Goal: Information Seeking & Learning: Learn about a topic

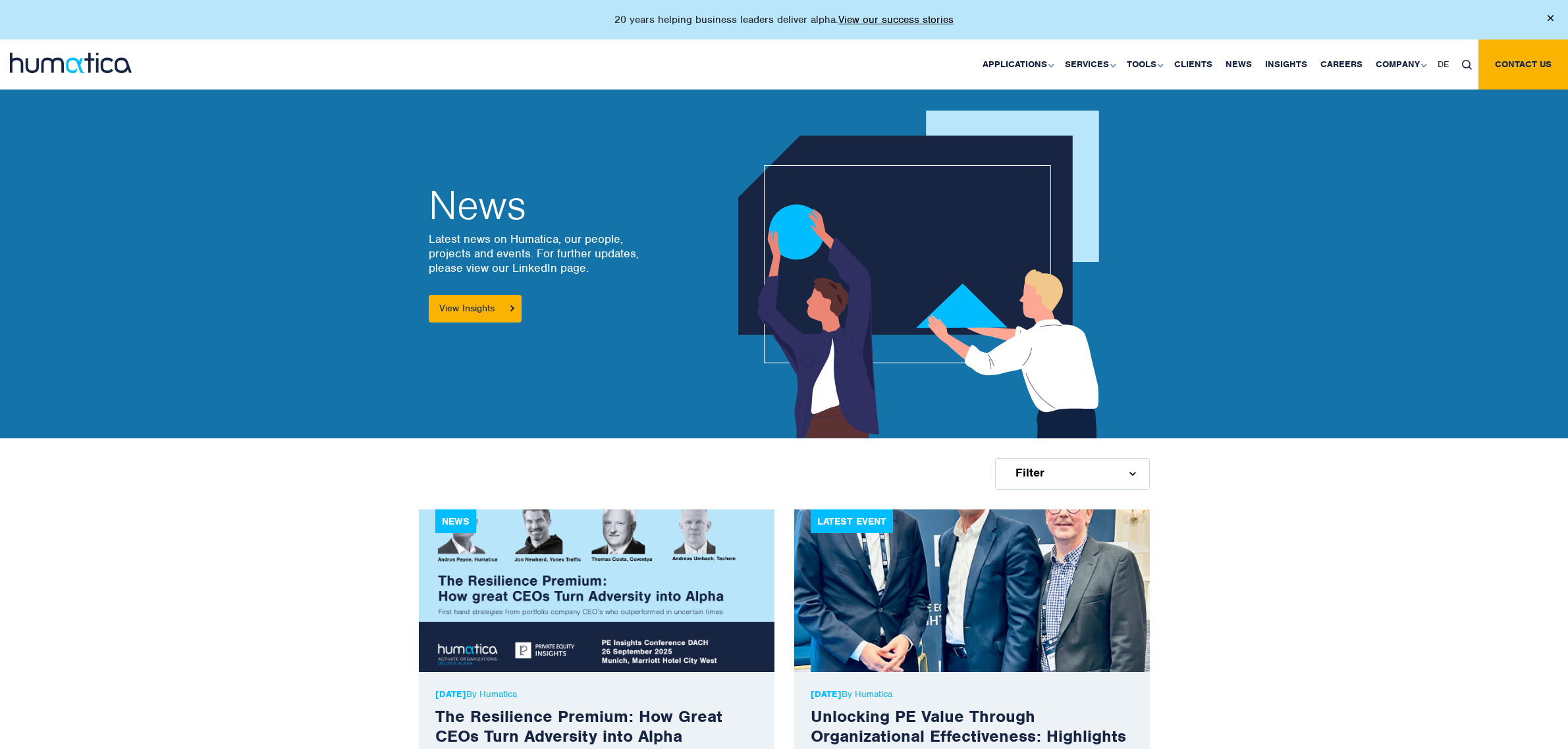
scroll to position [1147, 0]
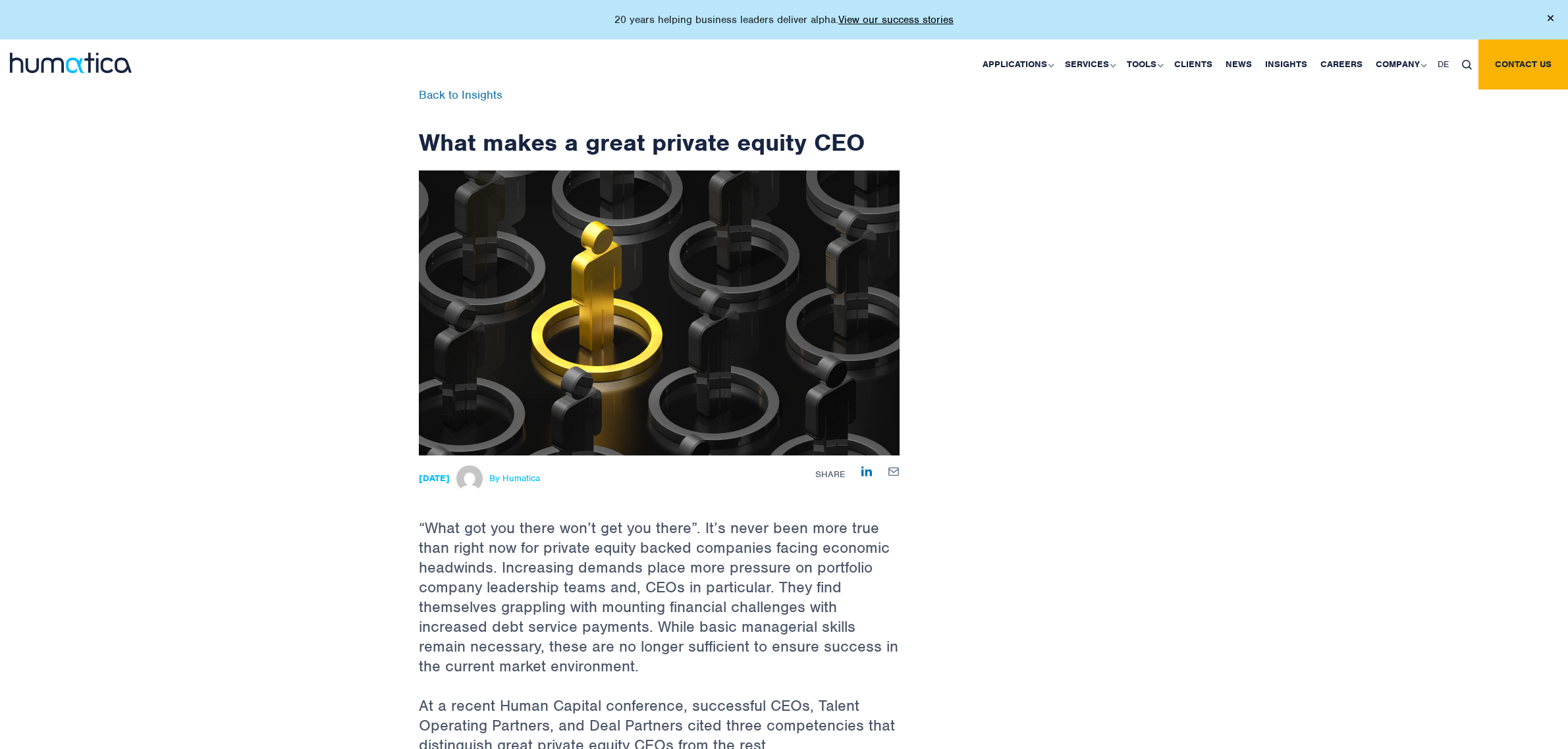
scroll to position [823, 0]
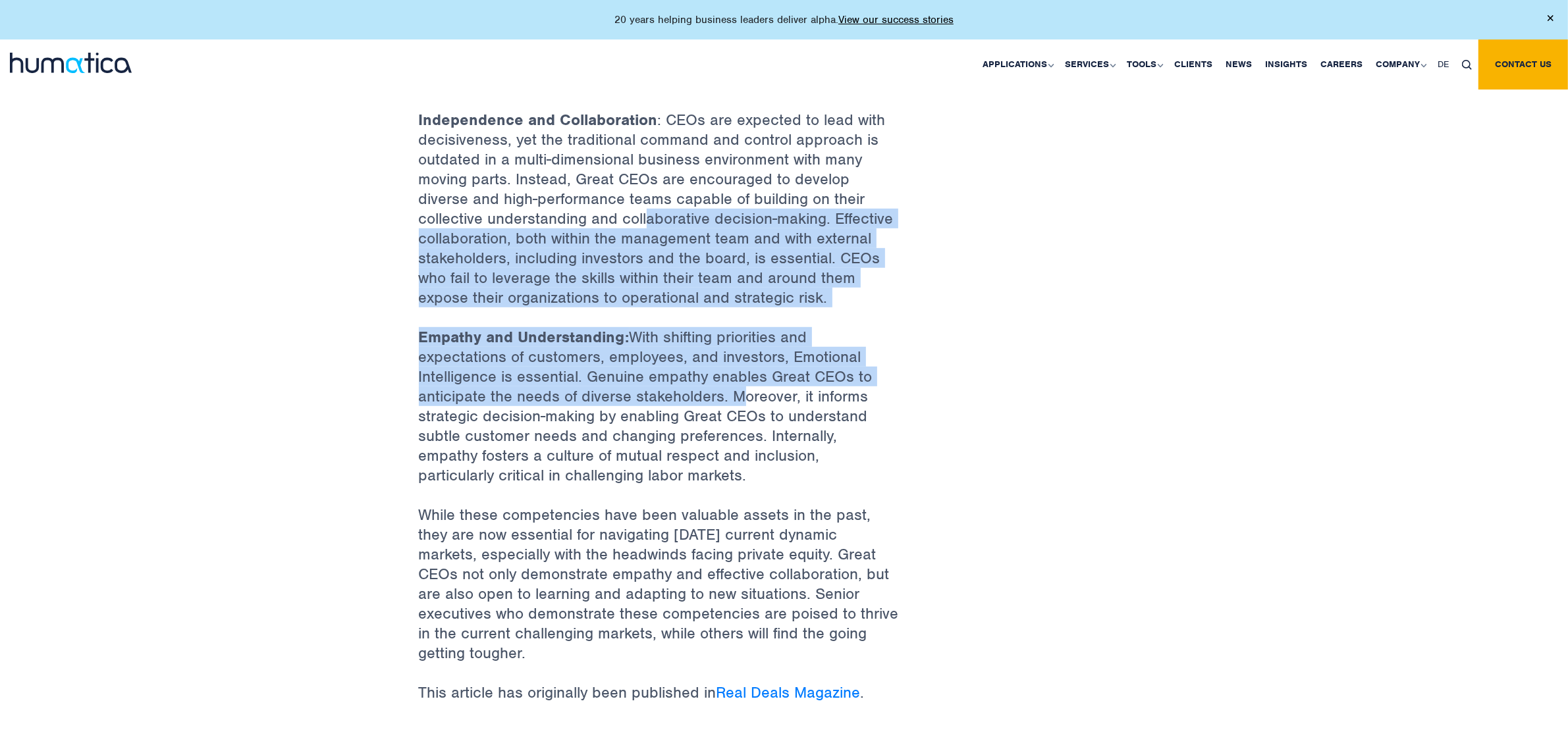
drag, startPoint x: 656, startPoint y: 237, endPoint x: 731, endPoint y: 396, distance: 175.8
click at [731, 396] on div "“What got you there won’t get you there”. It’s never been more true than right …" at bounding box center [659, 177] width 481 height 1089
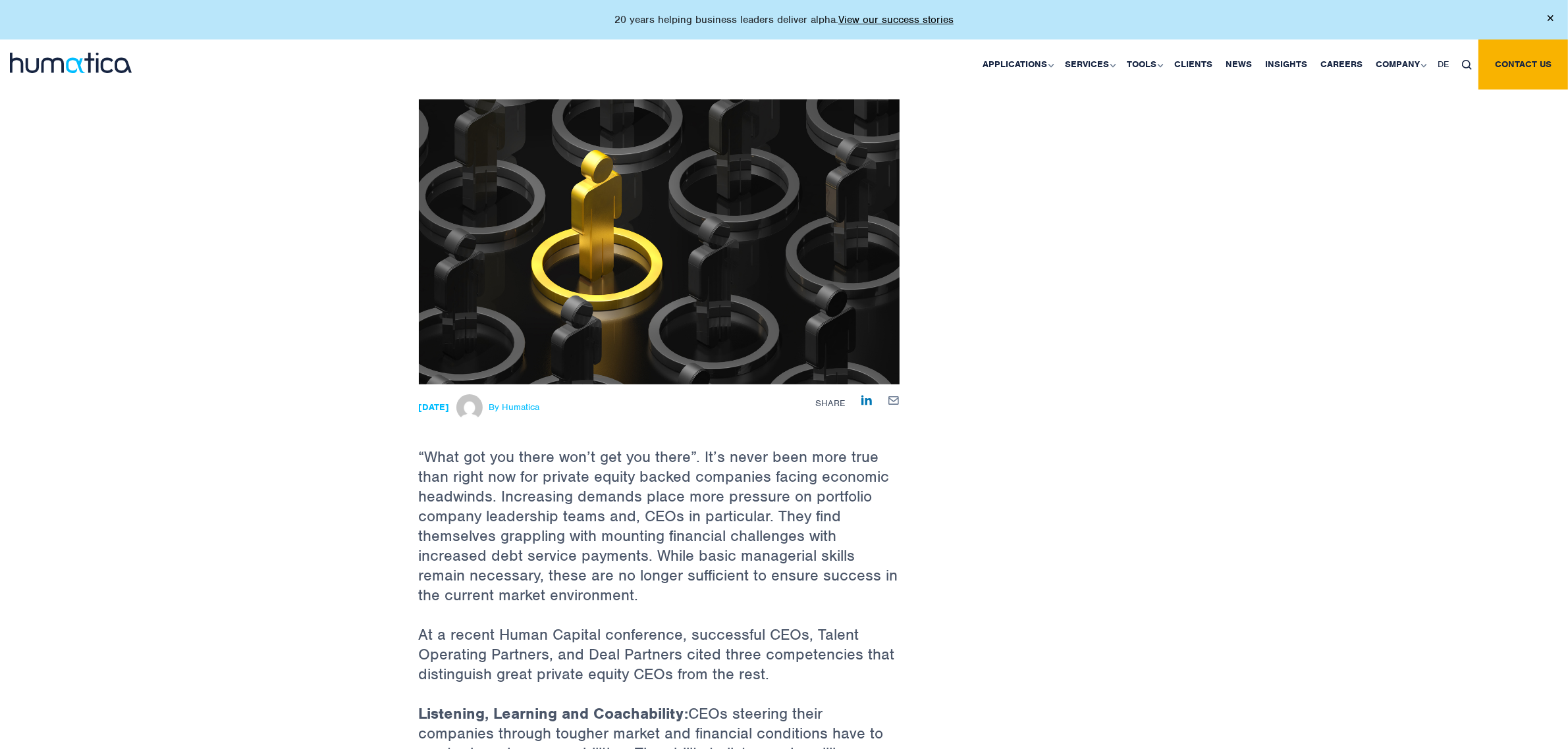
scroll to position [0, 0]
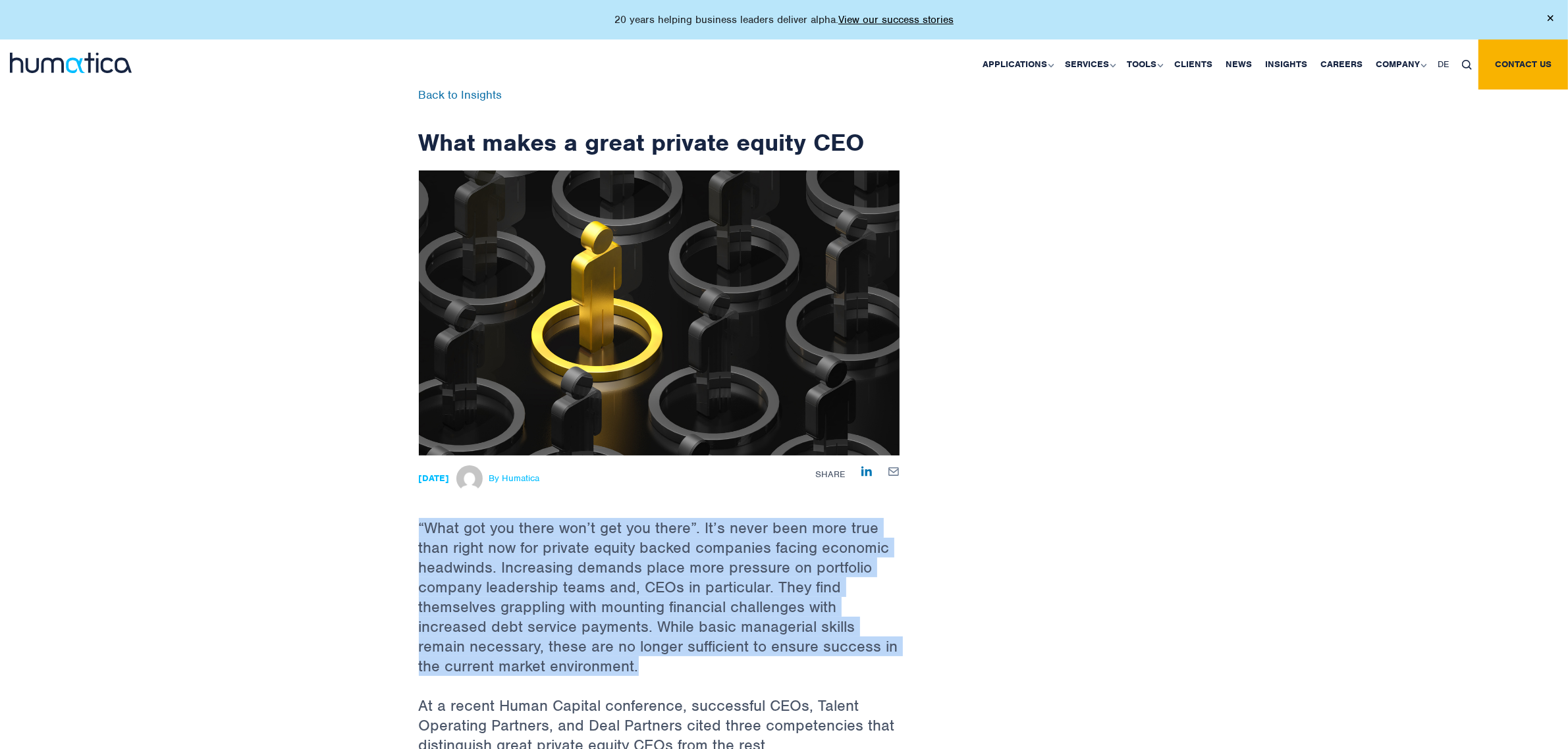
drag, startPoint x: 412, startPoint y: 514, endPoint x: 729, endPoint y: 675, distance: 355.5
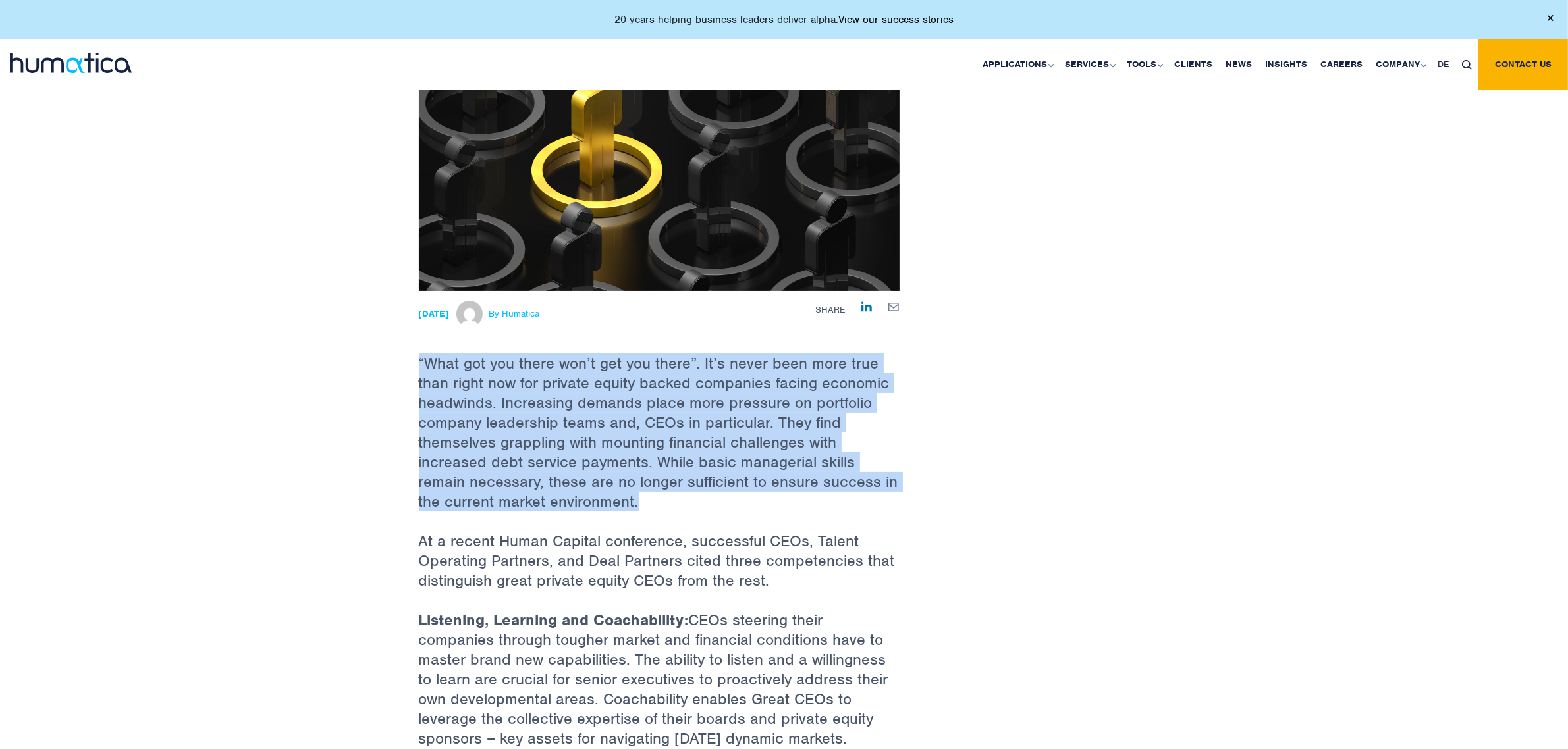
click at [574, 525] on p "“What got you there won’t get you there”. It’s never been more true than right …" at bounding box center [659, 411] width 481 height 240
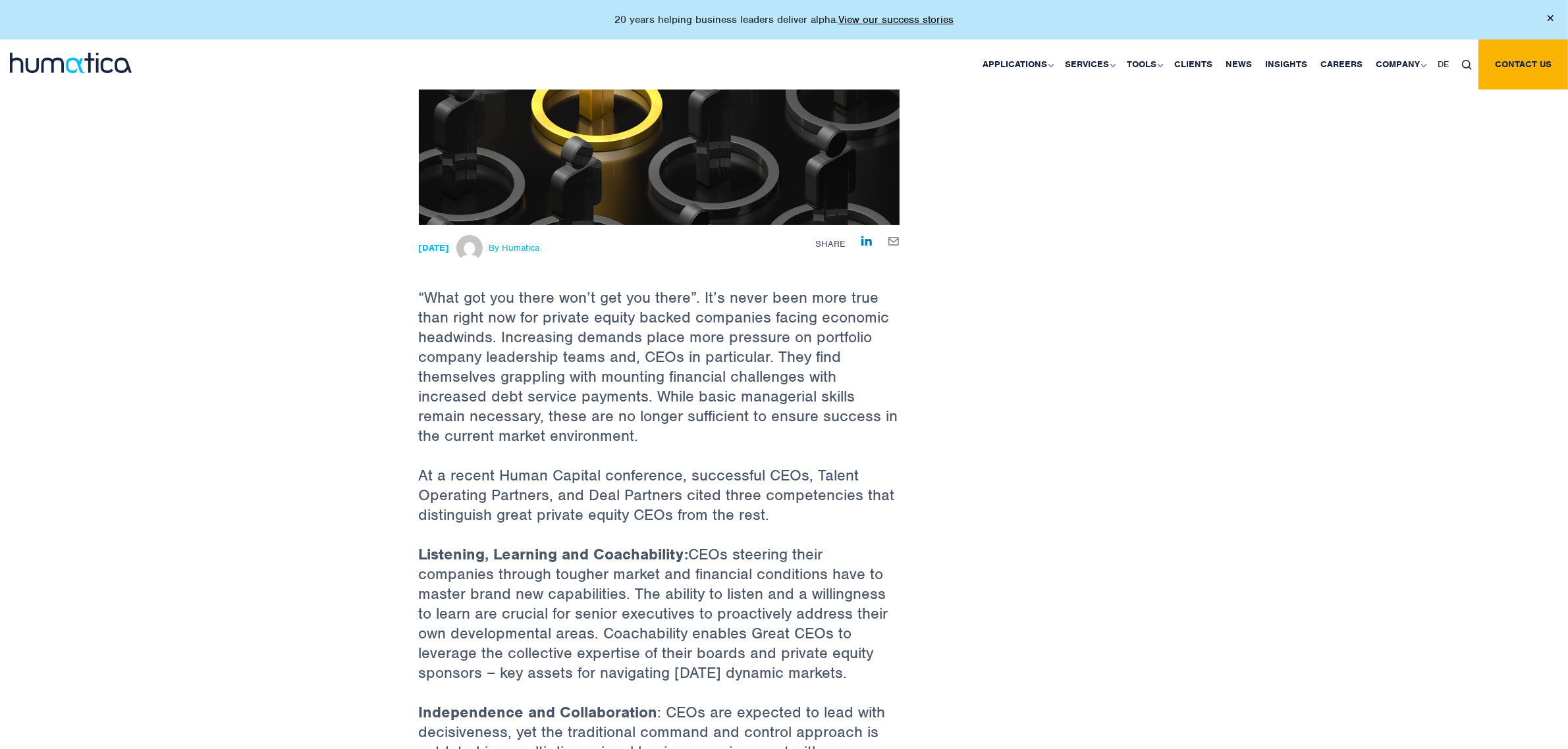
scroll to position [412, 0]
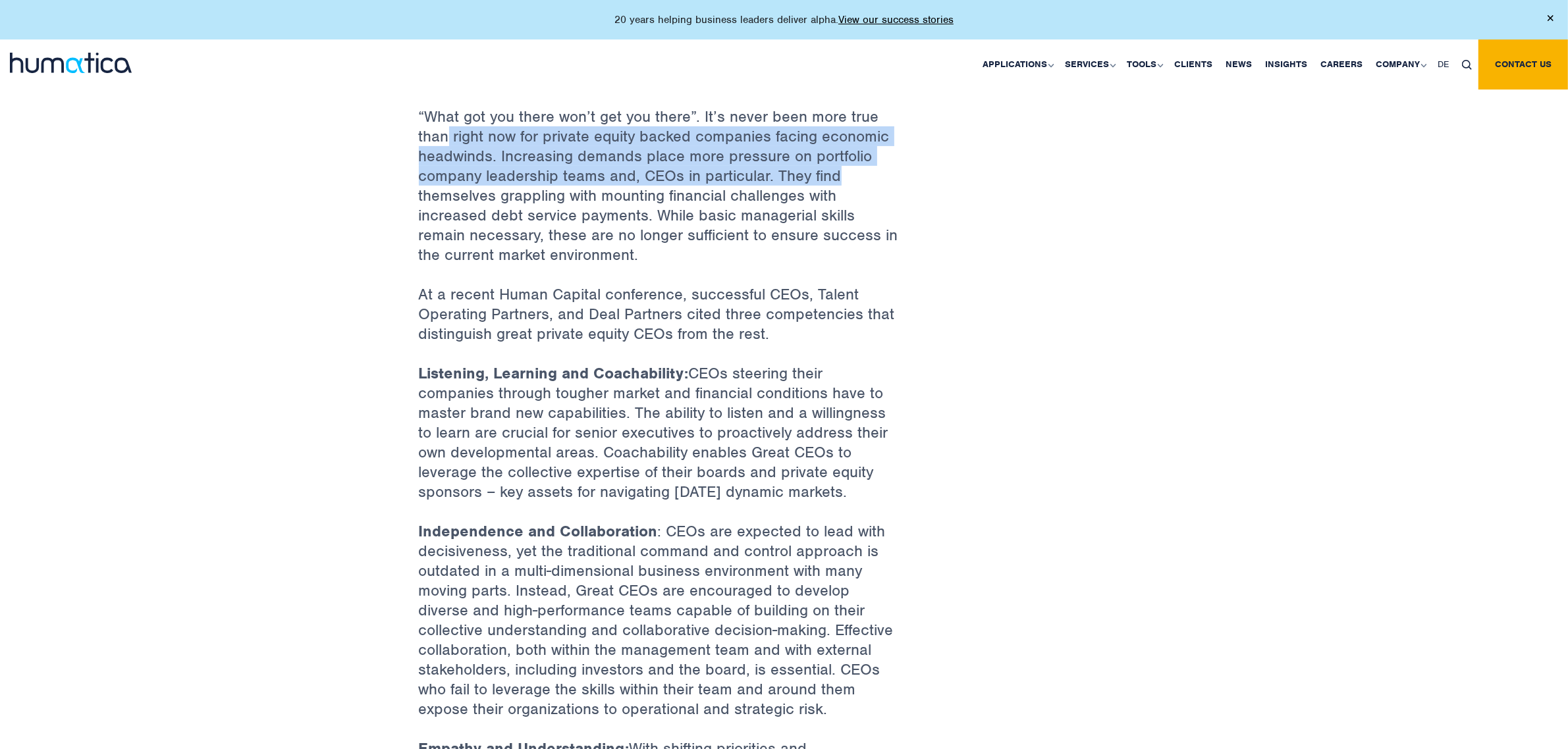
drag, startPoint x: 459, startPoint y: 137, endPoint x: 919, endPoint y: 165, distance: 460.9
click at [903, 165] on div "Back to Insights What makes a great private equity CEO [DATE] By Humatica Share…" at bounding box center [659, 405] width 501 height 1455
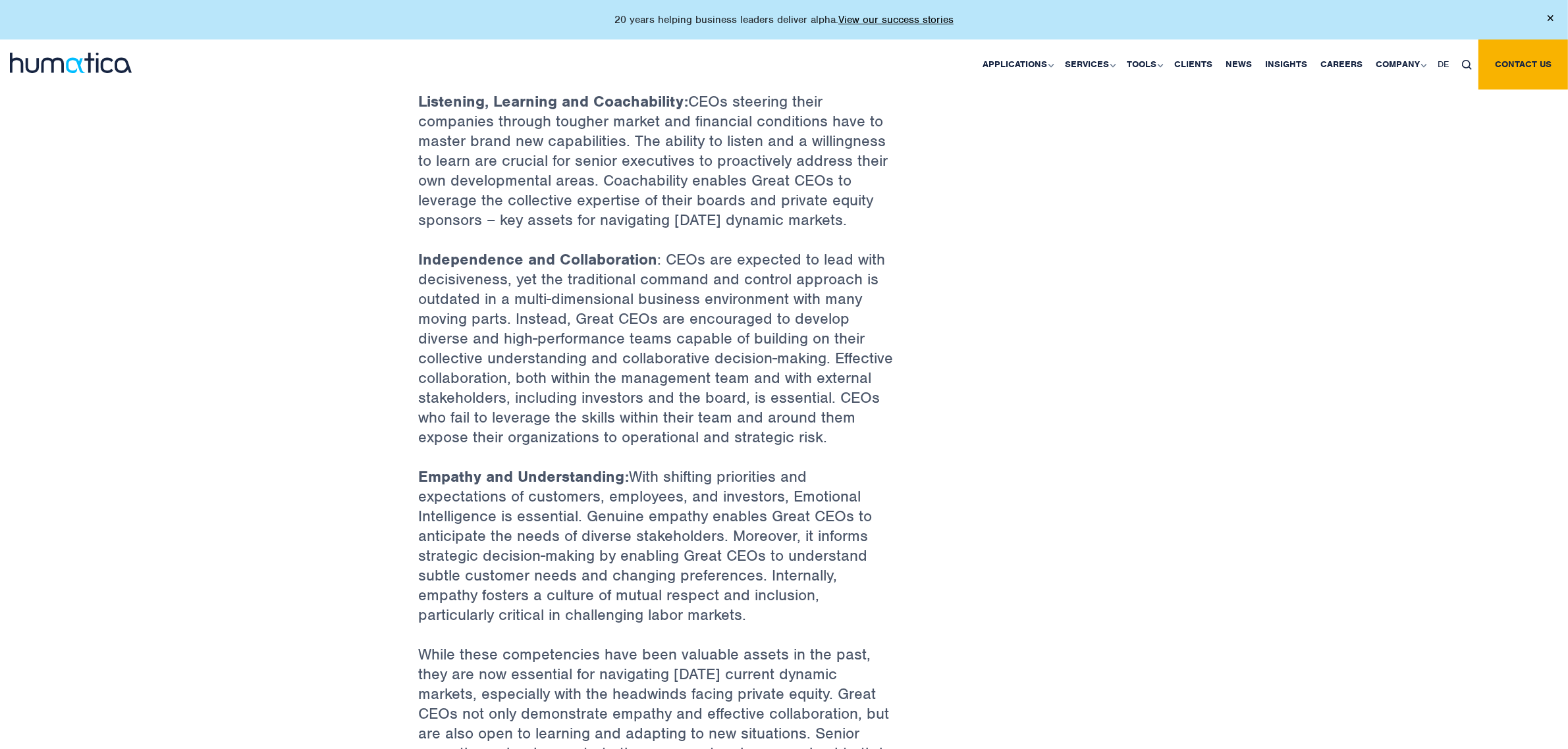
scroll to position [685, 0]
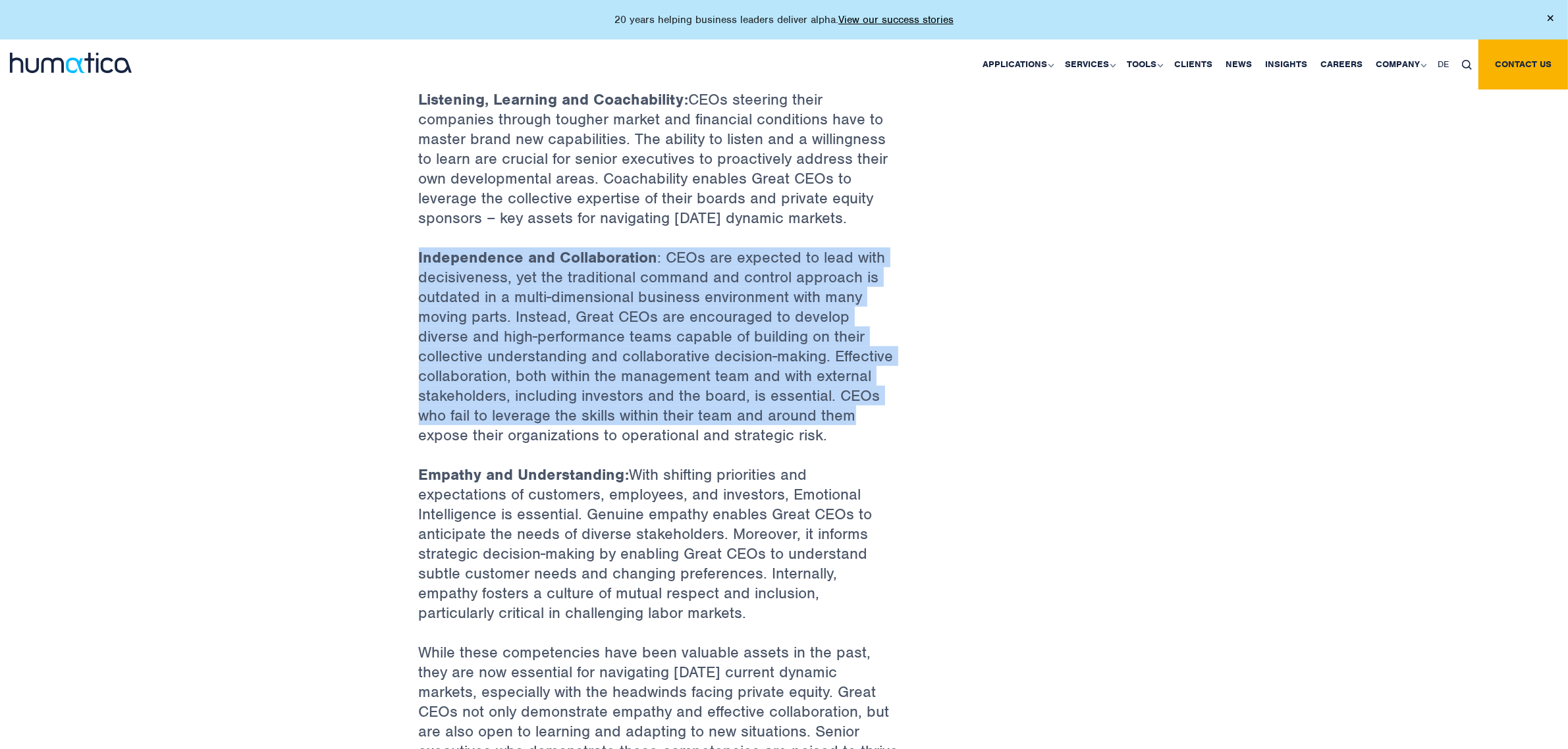
drag, startPoint x: 395, startPoint y: 255, endPoint x: 861, endPoint y: 419, distance: 494.0
click at [861, 419] on div "Back to Insights What makes a great private equity CEO [DATE] By Humatica Share…" at bounding box center [784, 132] width 1568 height 1534
click at [861, 419] on p "Independence and Collaboration : CEOs are expected to lead with decisiveness, y…" at bounding box center [659, 356] width 481 height 217
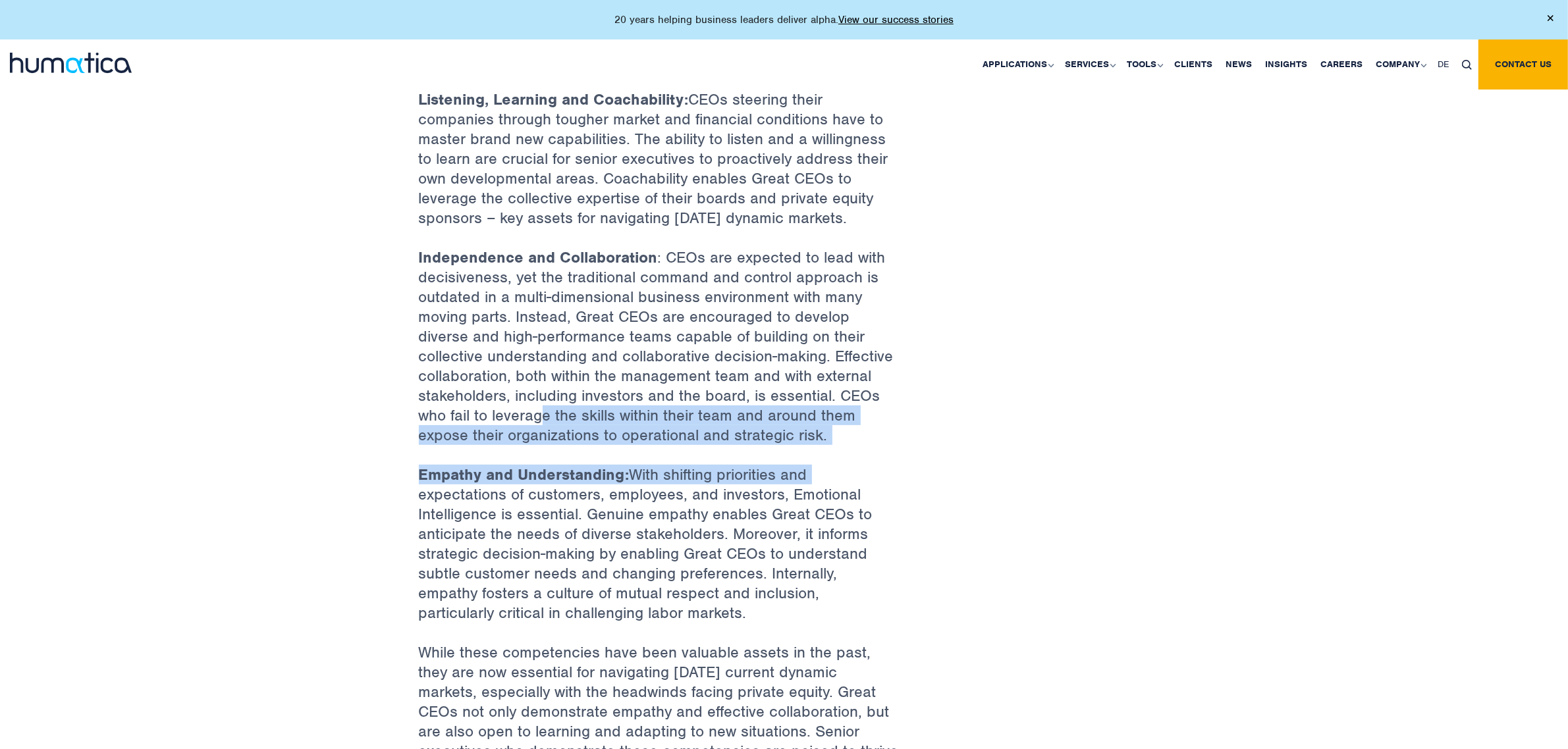
drag, startPoint x: 1171, startPoint y: 466, endPoint x: 1100, endPoint y: 450, distance: 72.8
click at [1163, 464] on div "Back to Insights What makes a great private equity CEO [DATE] By Humatica Share…" at bounding box center [784, 132] width 1568 height 1534
click at [972, 433] on div "Back to Insights What makes a great private equity CEO [DATE] By Humatica Share…" at bounding box center [784, 132] width 751 height 1455
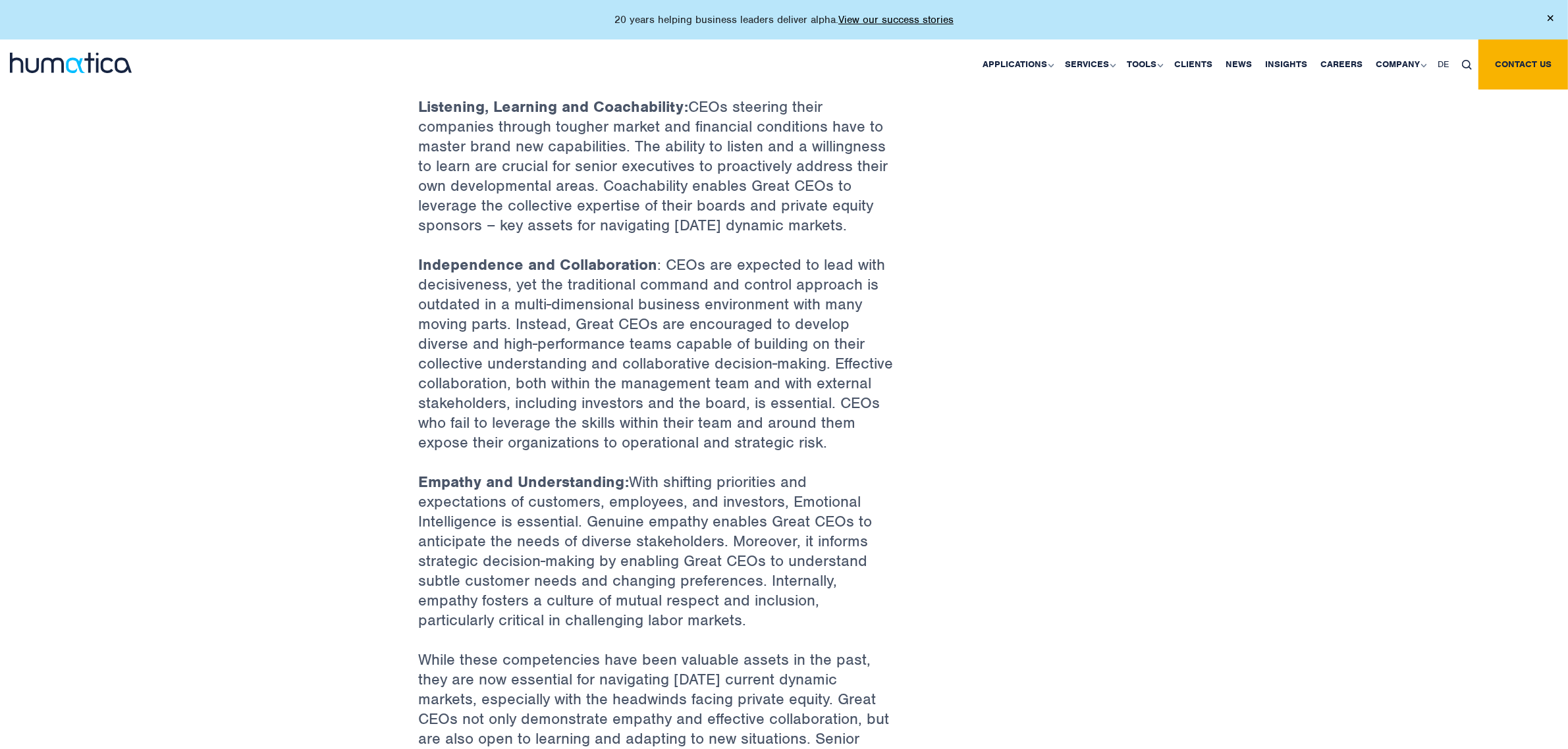
scroll to position [603, 0]
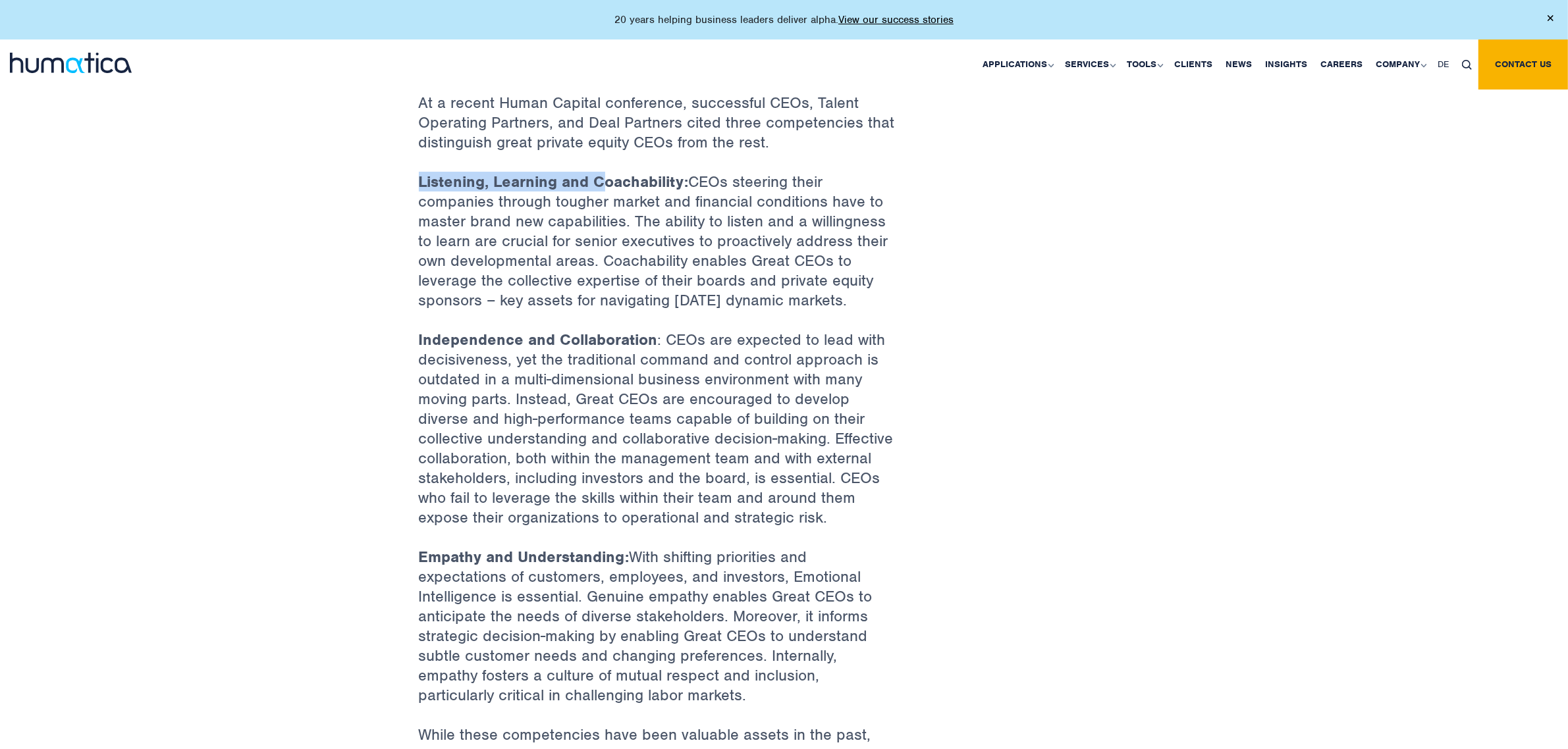
drag, startPoint x: 590, startPoint y: 185, endPoint x: 603, endPoint y: 186, distance: 13.0
click at [603, 186] on strong "Listening, Learning and Coachability:" at bounding box center [553, 181] width 270 height 19
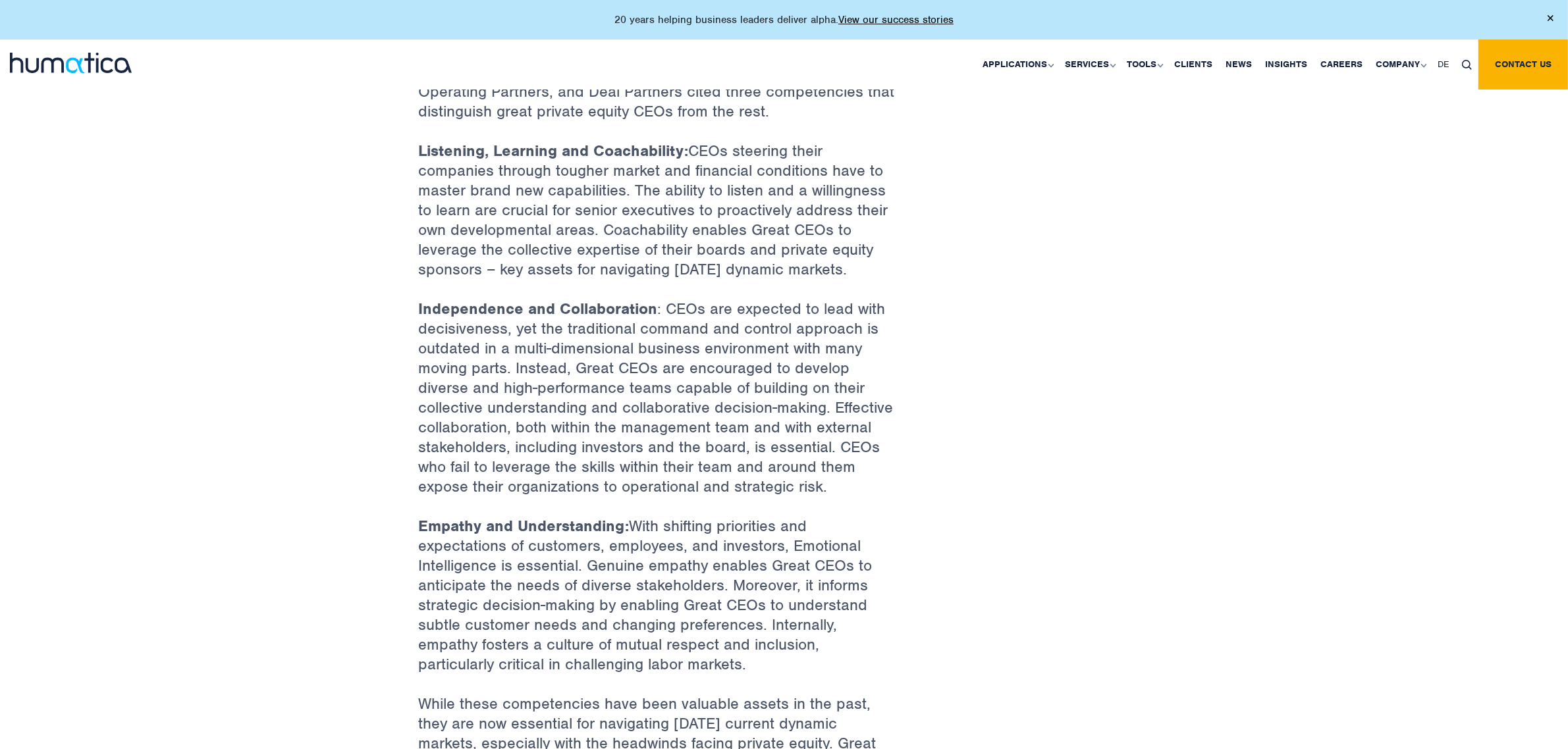
scroll to position [685, 0]
